Goal: Task Accomplishment & Management: Use online tool/utility

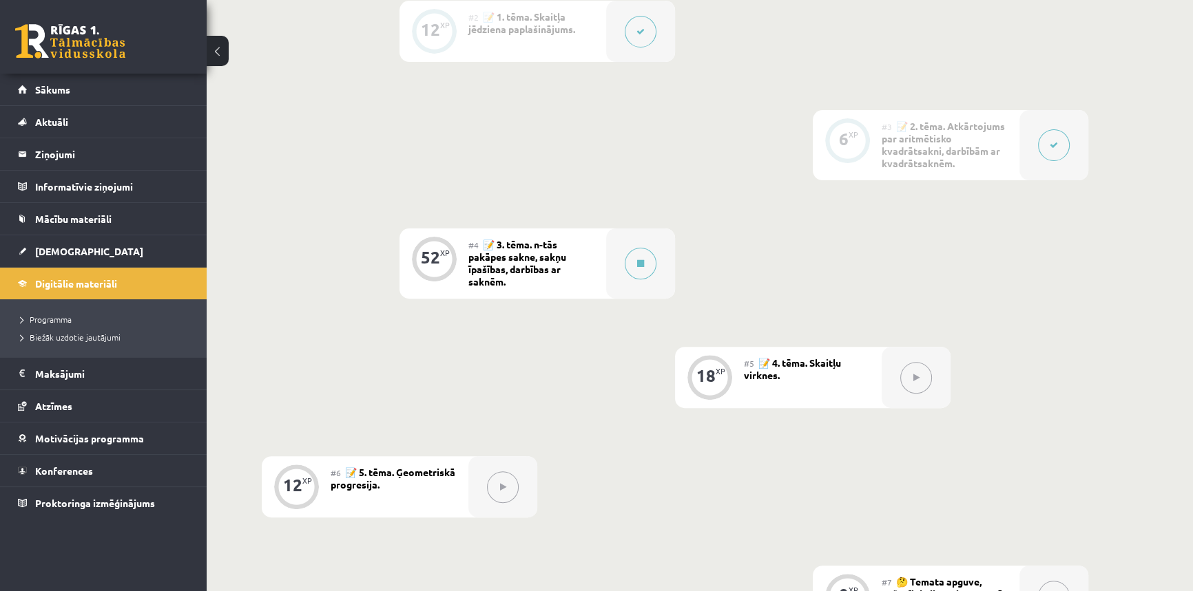
scroll to position [544, 0]
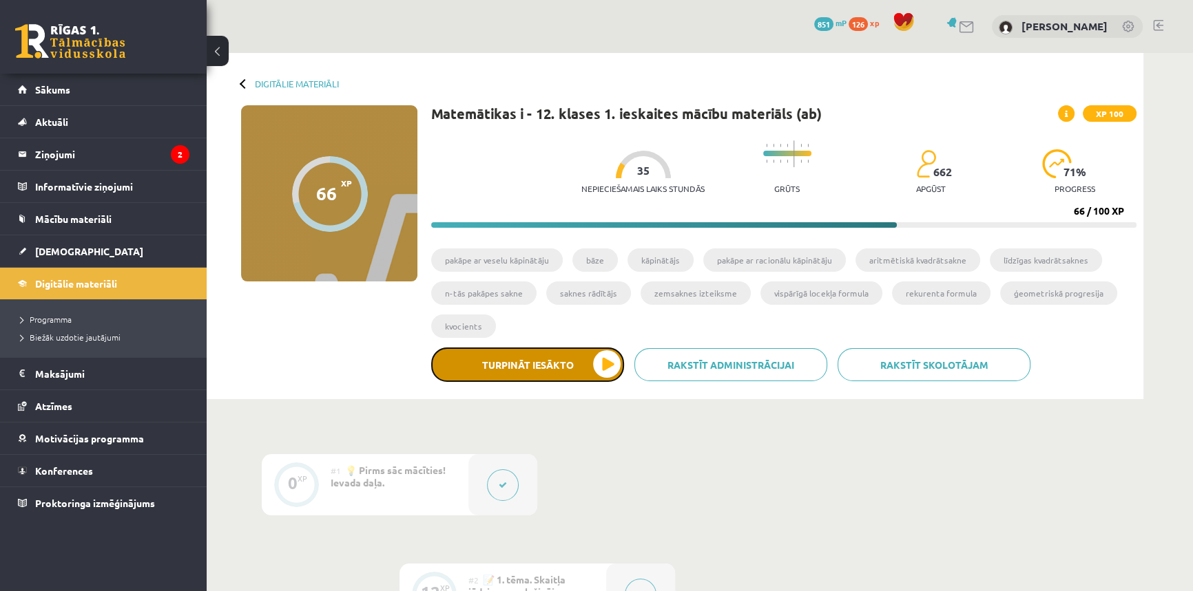
click at [551, 359] on button "Turpināt iesākto" at bounding box center [527, 365] width 193 height 34
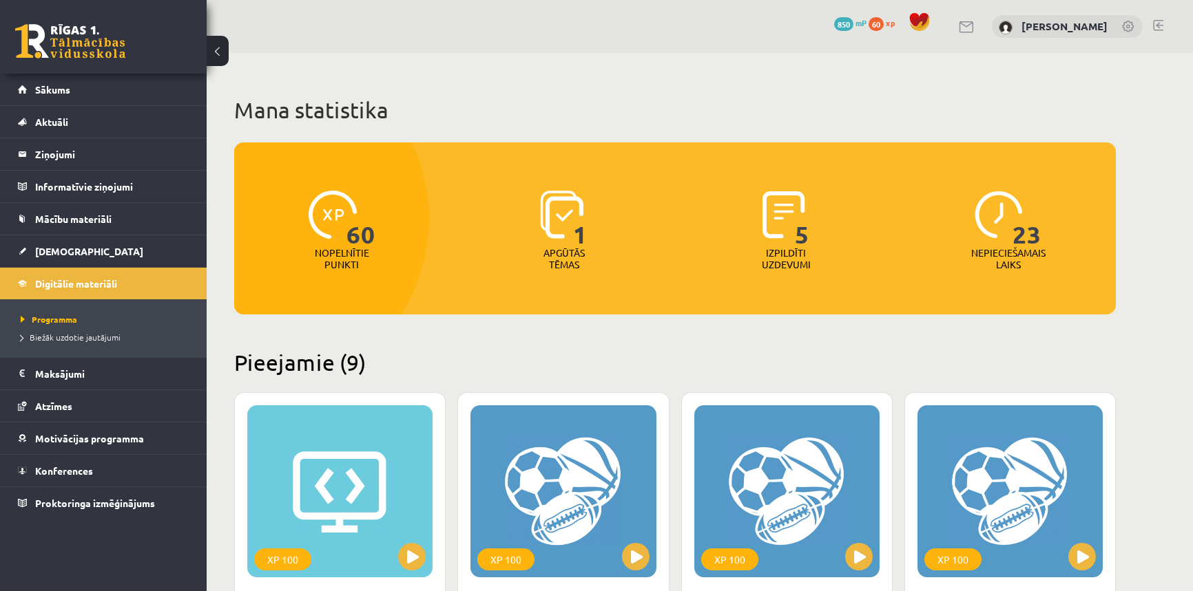
scroll to position [938, 0]
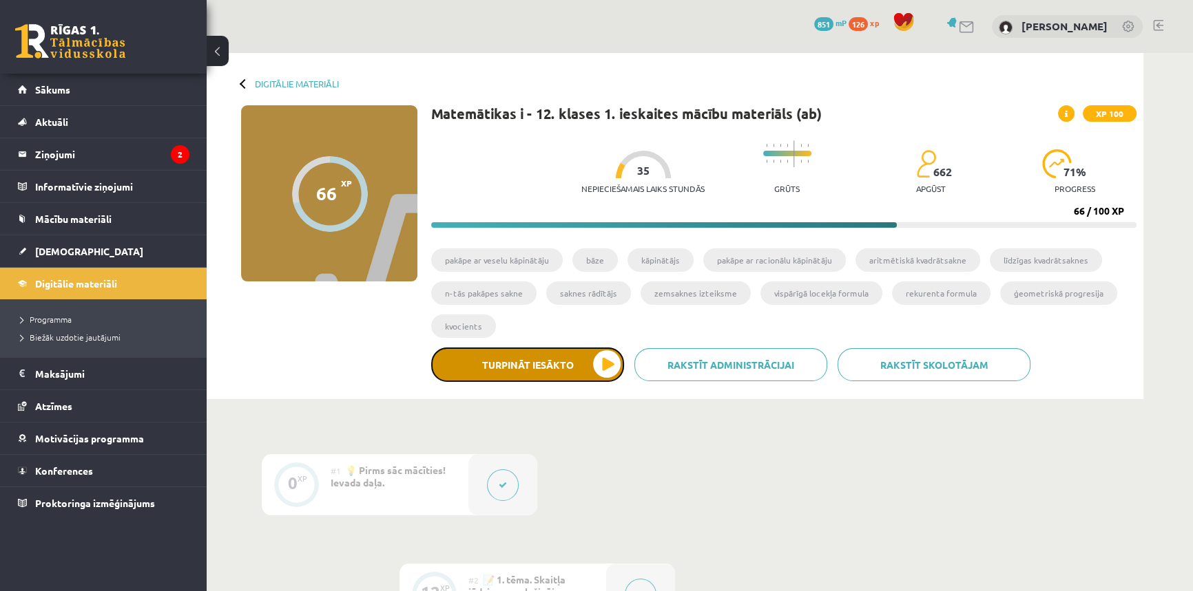
click at [567, 374] on button "Turpināt iesākto" at bounding box center [527, 365] width 193 height 34
